Goal: Task Accomplishment & Management: Manage account settings

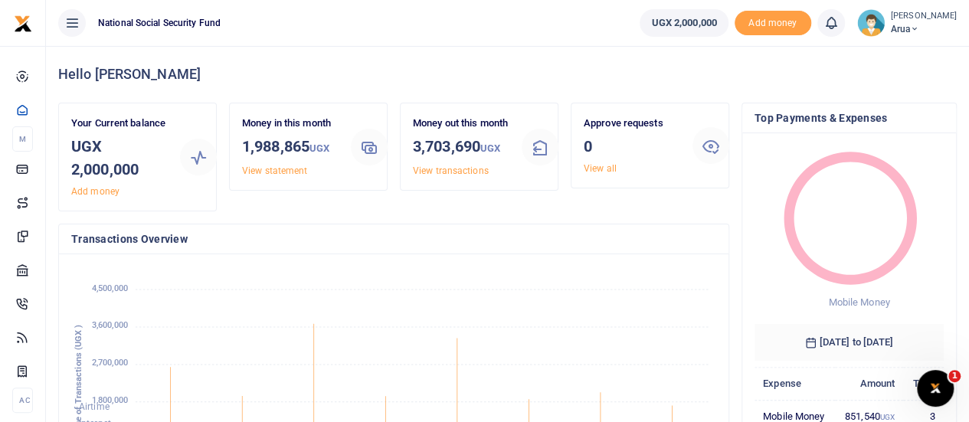
click at [913, 19] on small "[PERSON_NAME]" at bounding box center [923, 16] width 66 height 13
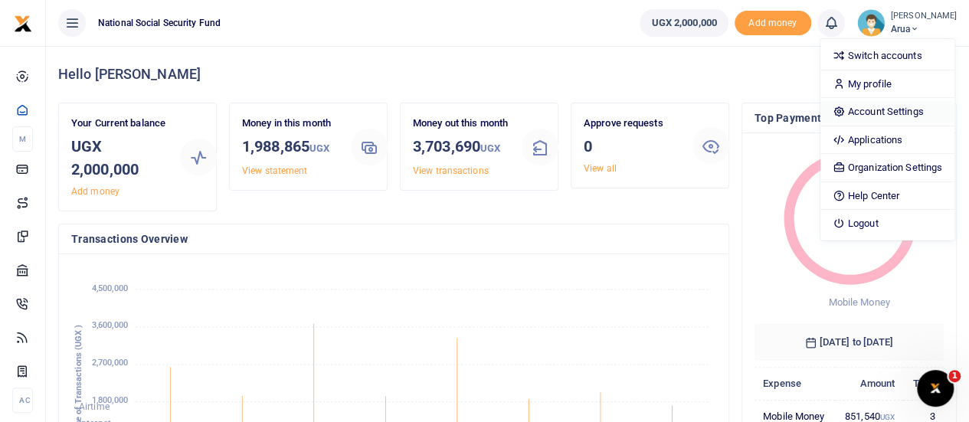
click at [907, 108] on link "Account Settings" at bounding box center [887, 111] width 134 height 21
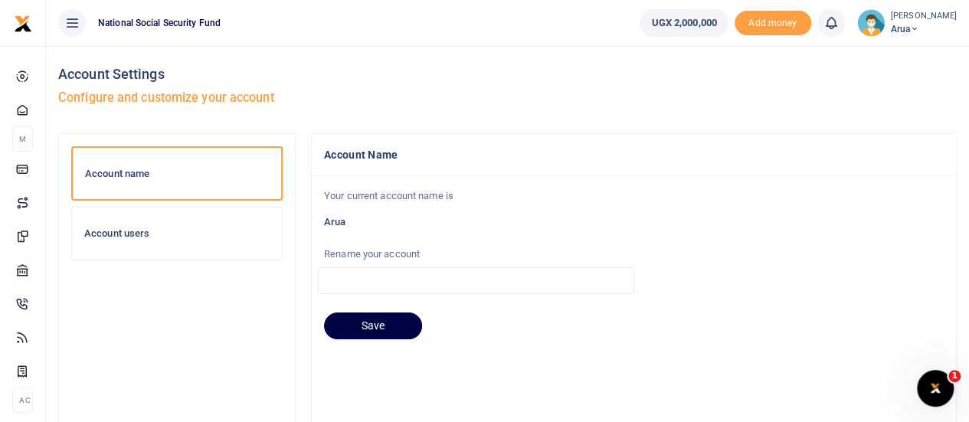
click at [127, 237] on div at bounding box center [484, 211] width 969 height 422
click at [123, 232] on h6 "Account users" at bounding box center [176, 233] width 185 height 12
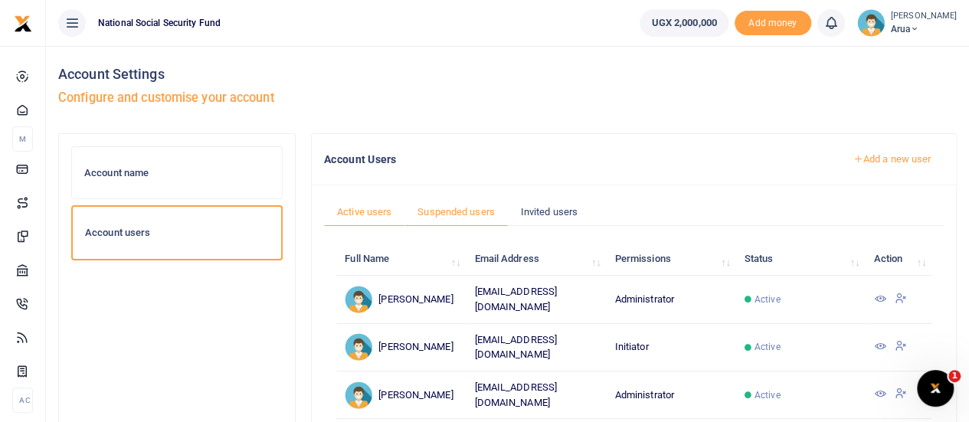
drag, startPoint x: 435, startPoint y: 209, endPoint x: 490, endPoint y: 197, distance: 56.5
click at [435, 211] on link "Suspended users" at bounding box center [455, 212] width 103 height 29
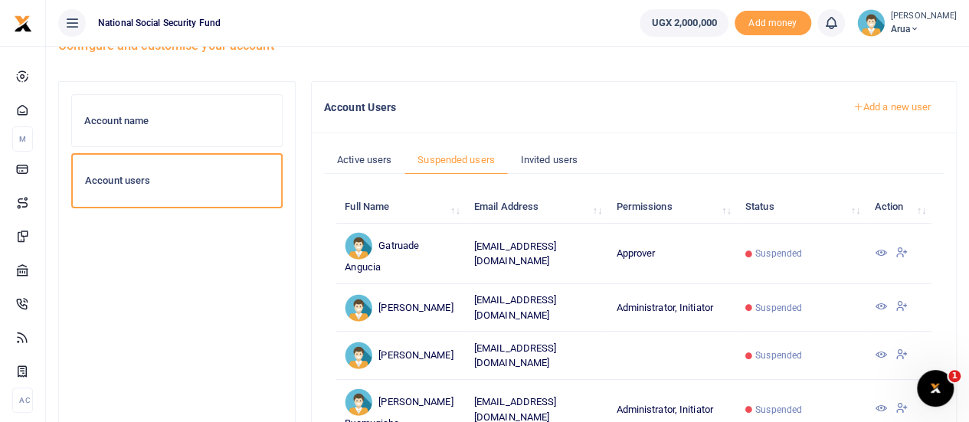
scroll to position [77, 0]
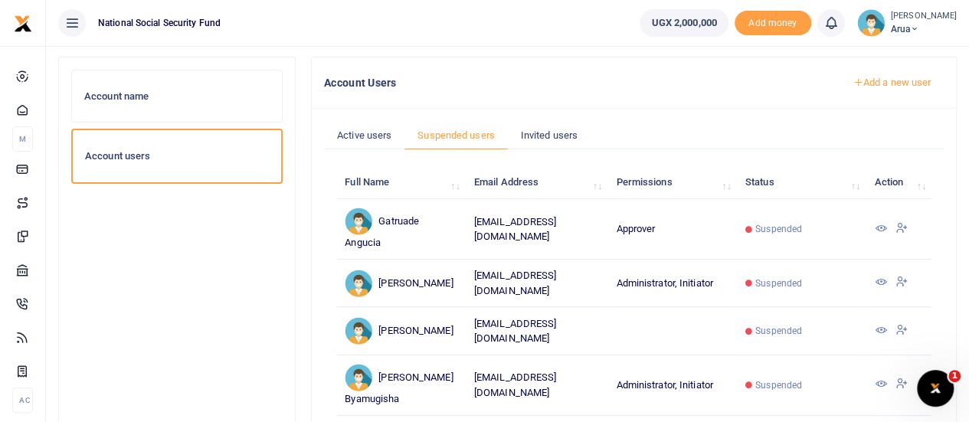
click at [879, 279] on icon at bounding box center [880, 282] width 12 height 12
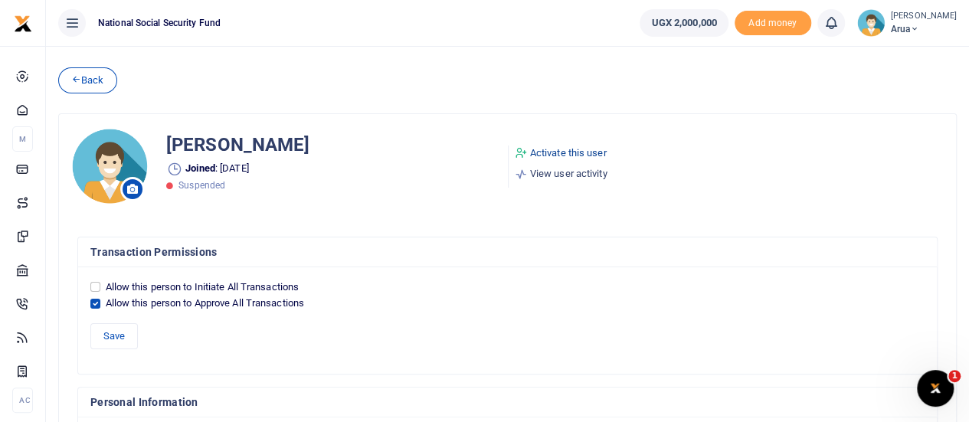
click at [547, 149] on link "Activate this user" at bounding box center [561, 152] width 93 height 15
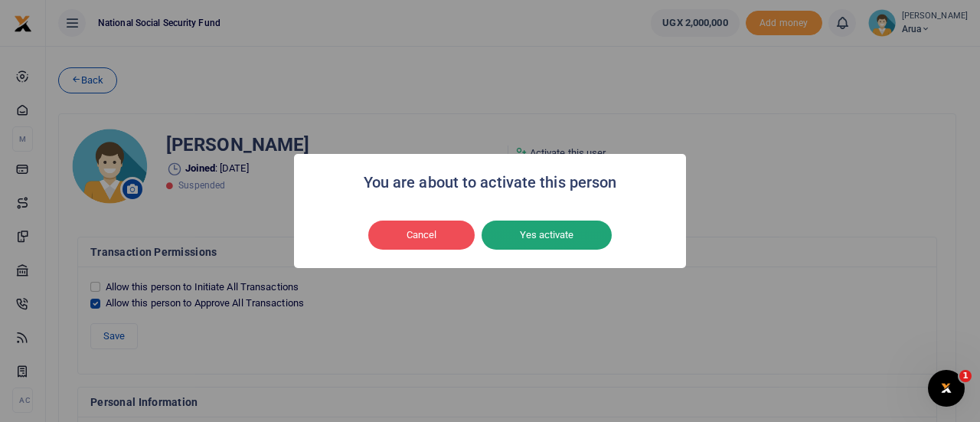
click at [537, 235] on button "Yes activate" at bounding box center [547, 235] width 130 height 29
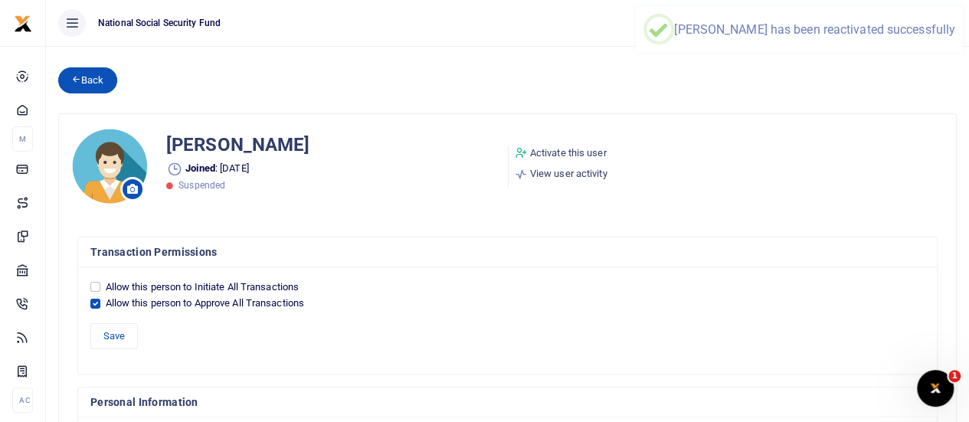
click at [88, 81] on link "Back" at bounding box center [87, 80] width 59 height 26
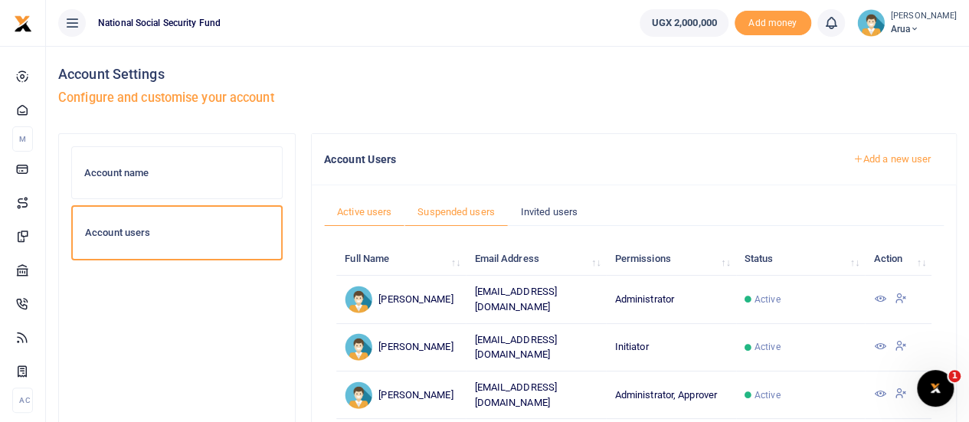
click at [443, 212] on link "Suspended users" at bounding box center [455, 212] width 103 height 29
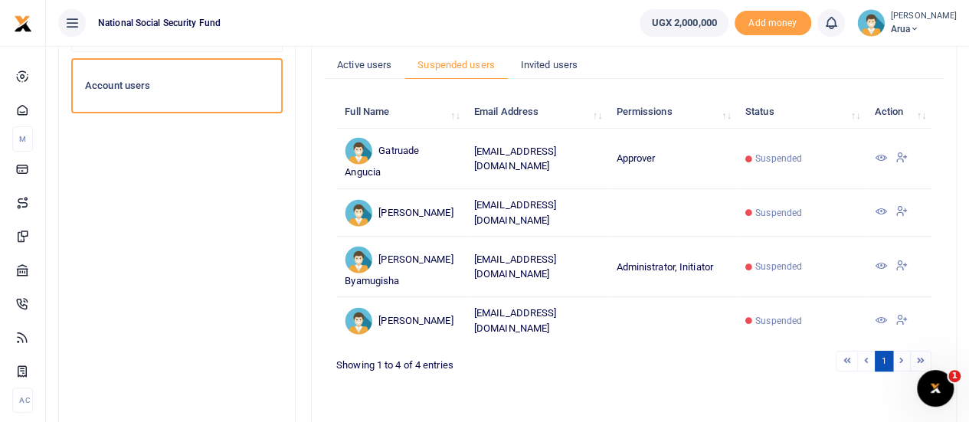
scroll to position [153, 0]
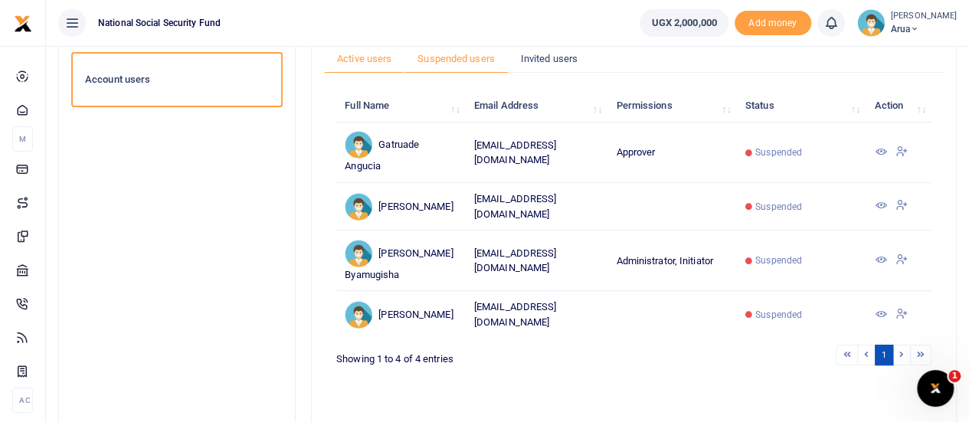
click at [364, 61] on link "Active users" at bounding box center [364, 58] width 80 height 29
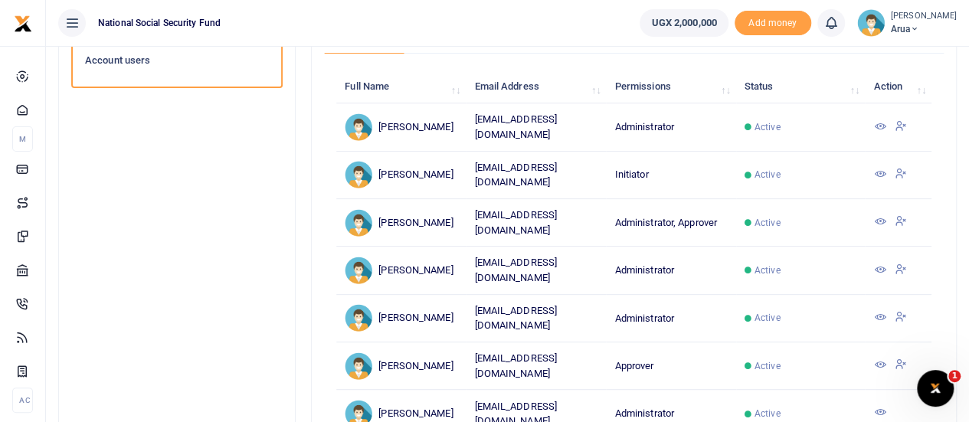
scroll to position [230, 0]
